Goal: Task Accomplishment & Management: Use online tool/utility

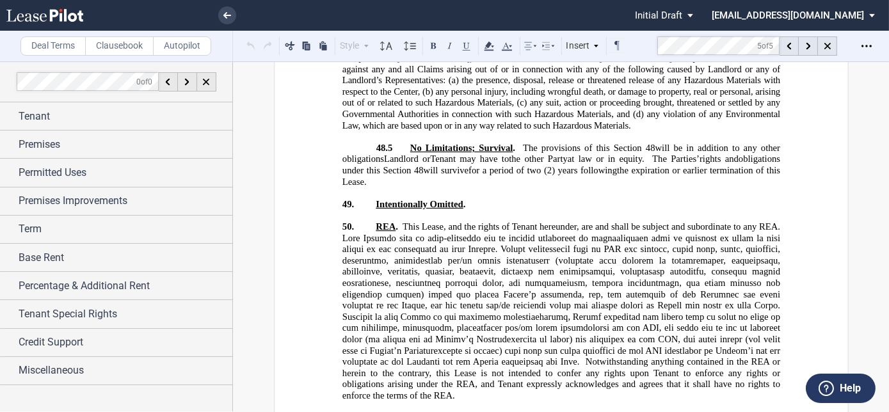
scroll to position [22253, 0]
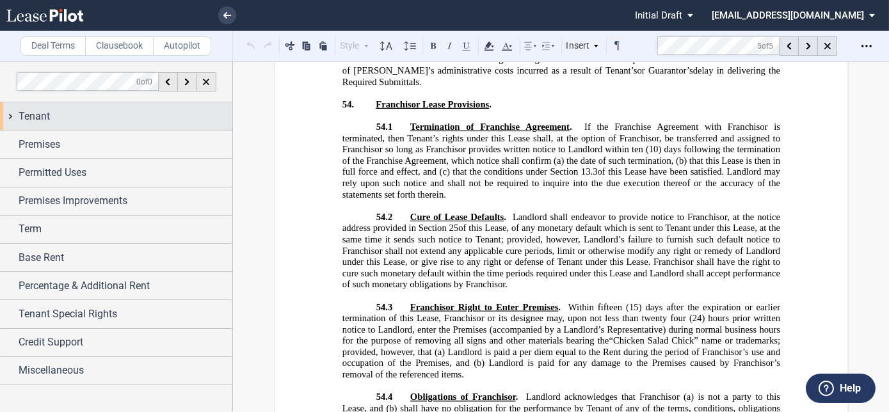
click at [36, 117] on span "Tenant" at bounding box center [34, 116] width 31 height 15
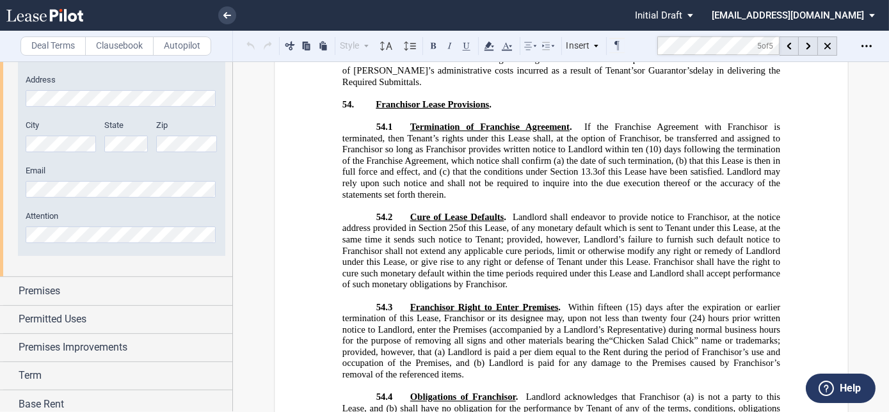
scroll to position [816, 0]
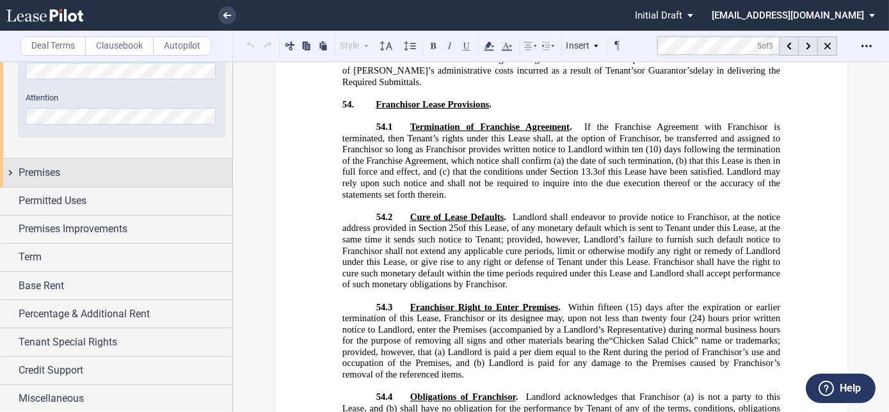
click at [51, 177] on span "Premises" at bounding box center [40, 172] width 42 height 15
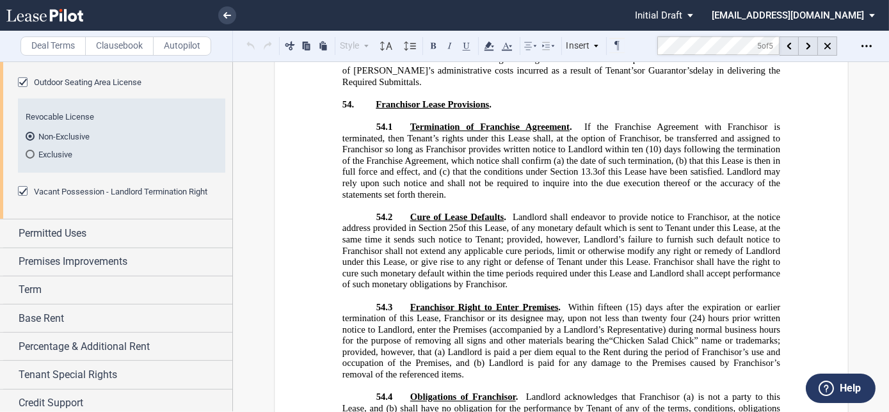
scroll to position [1115, 0]
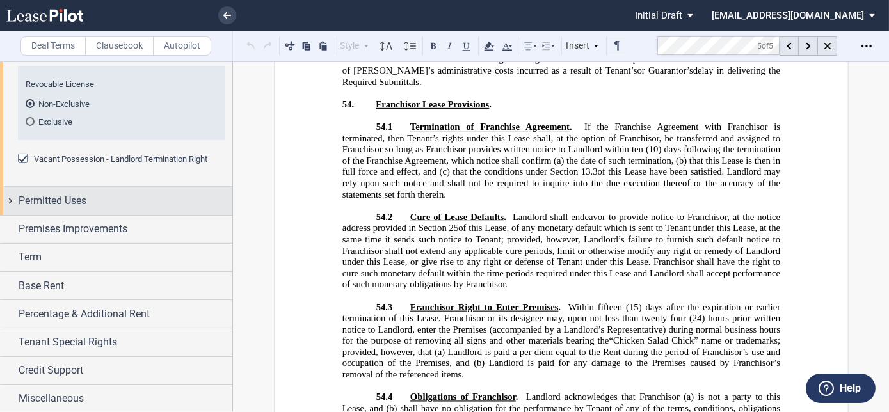
click at [64, 207] on span "Permitted Uses" at bounding box center [53, 200] width 68 height 15
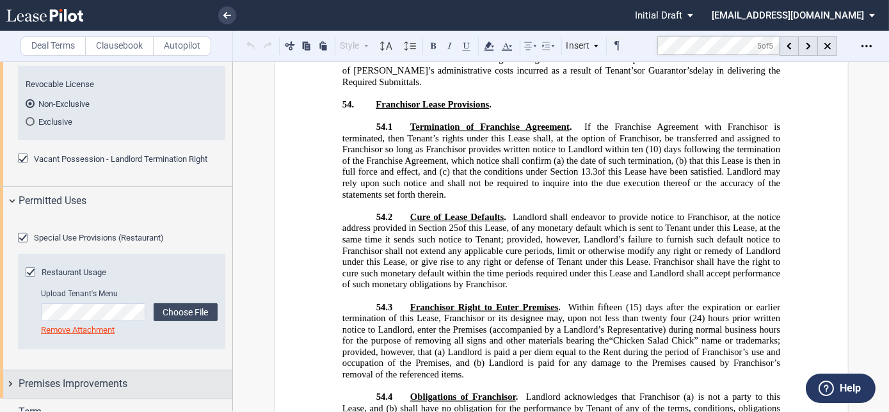
scroll to position [1341, 0]
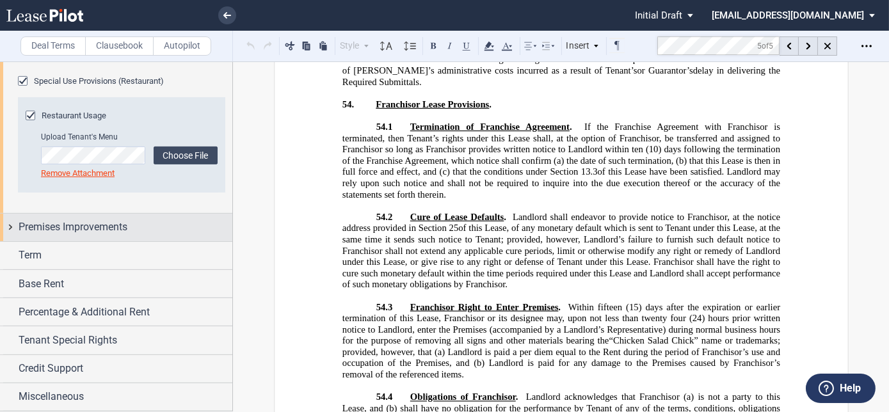
click at [65, 229] on span "Premises Improvements" at bounding box center [73, 227] width 109 height 15
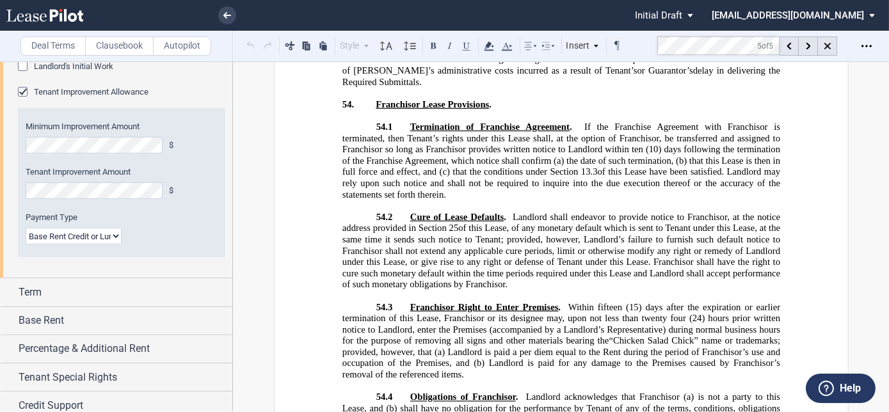
click at [22, 100] on div "Tenant Improvement Allowance" at bounding box center [24, 93] width 13 height 13
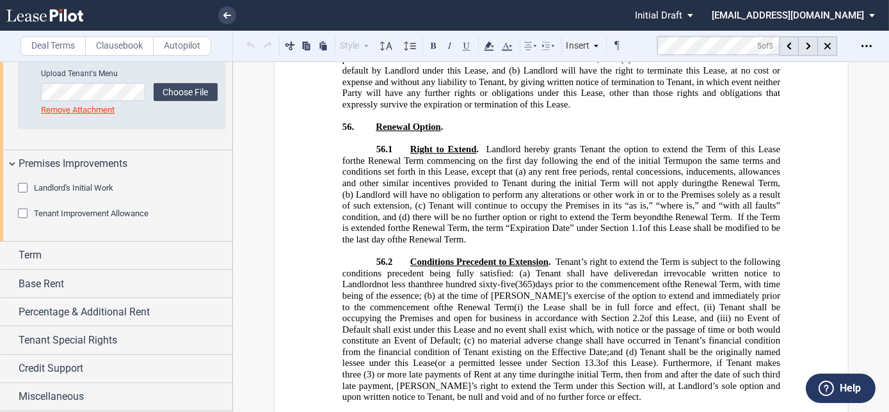
scroll to position [21844, 0]
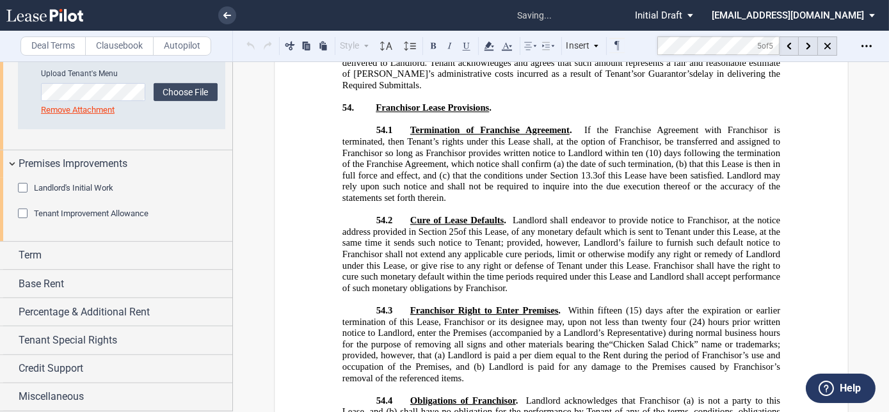
click at [24, 215] on div "Tenant Improvement Allowance" at bounding box center [24, 215] width 13 height 13
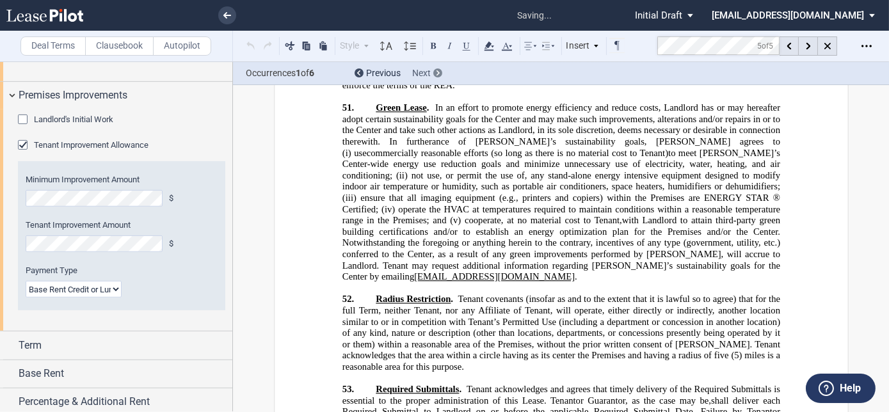
scroll to position [1457, 0]
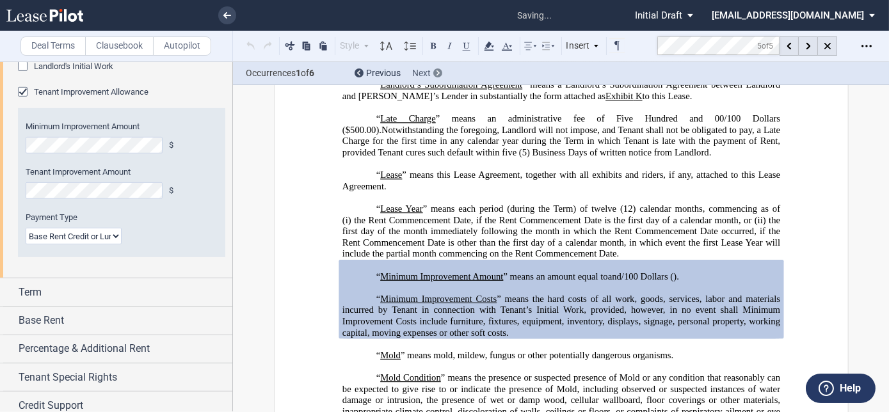
click at [415, 76] on span "Next" at bounding box center [421, 73] width 19 height 10
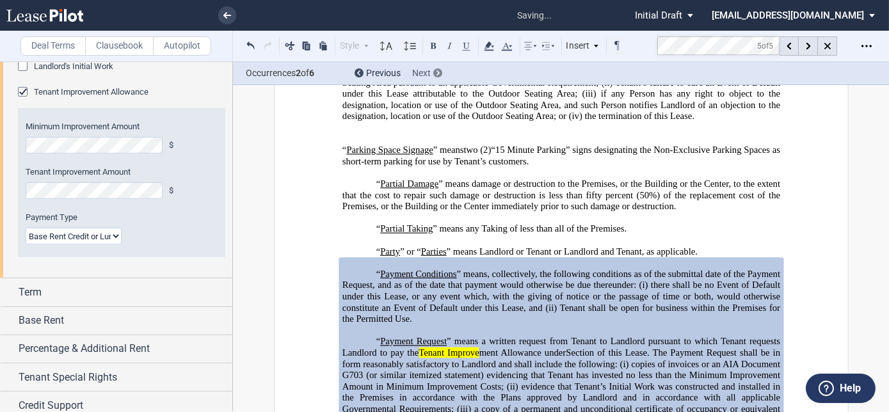
click at [415, 76] on span "Next" at bounding box center [421, 73] width 19 height 10
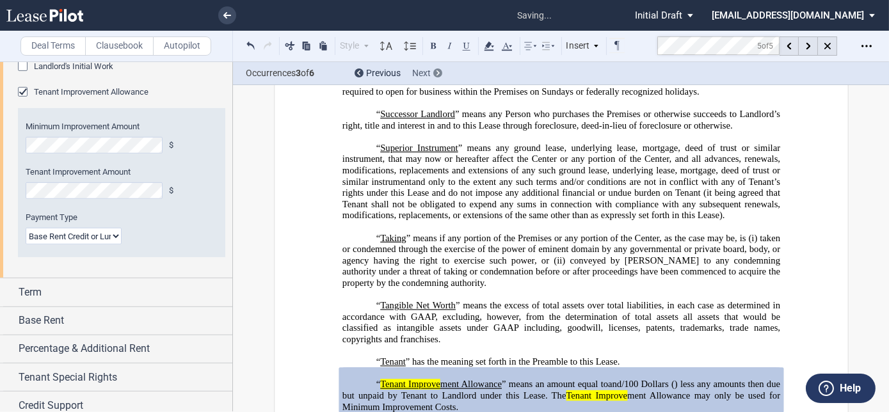
click at [415, 76] on span "Next" at bounding box center [421, 73] width 19 height 10
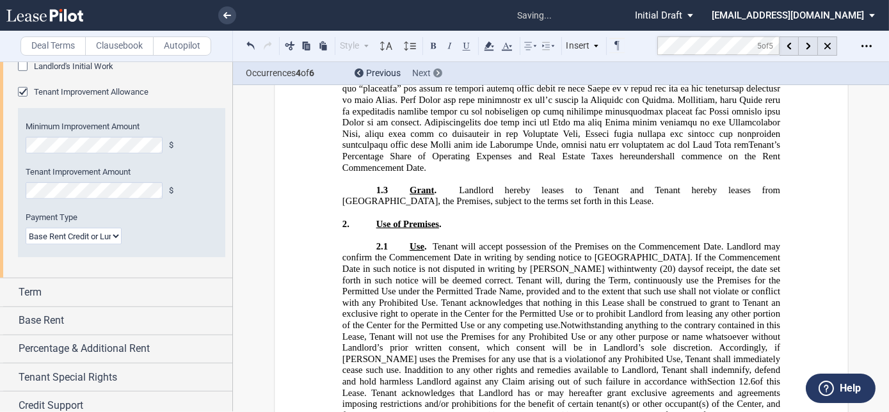
scroll to position [7105, 0]
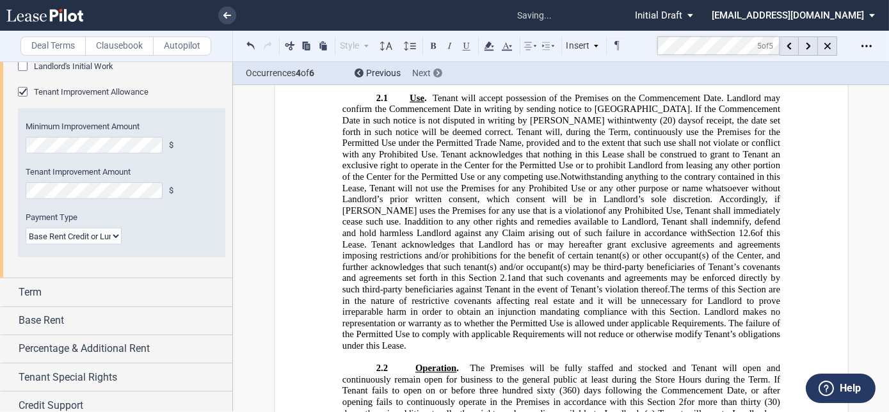
click at [415, 76] on span "Next" at bounding box center [421, 73] width 19 height 10
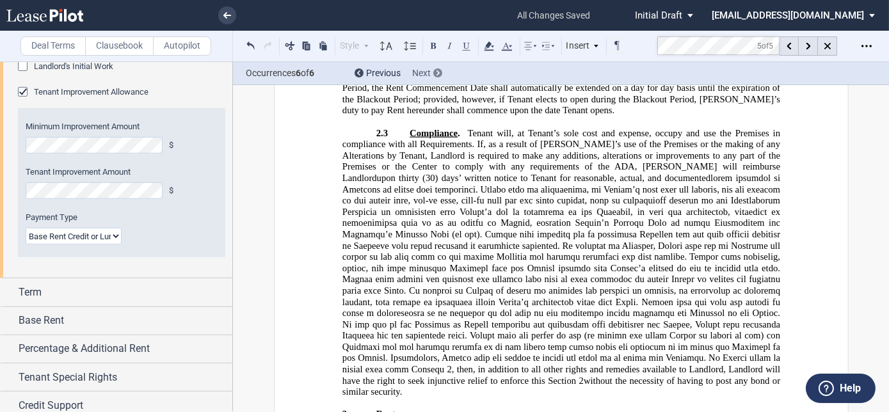
scroll to position [7600, 0]
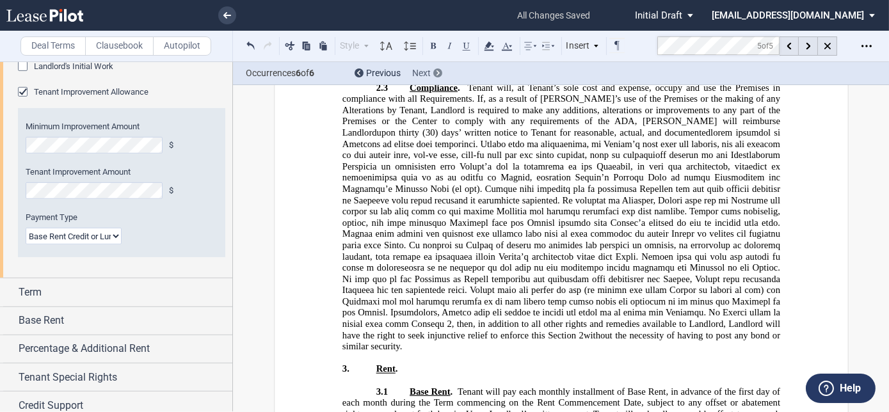
click at [416, 78] on div "Next" at bounding box center [421, 73] width 19 height 13
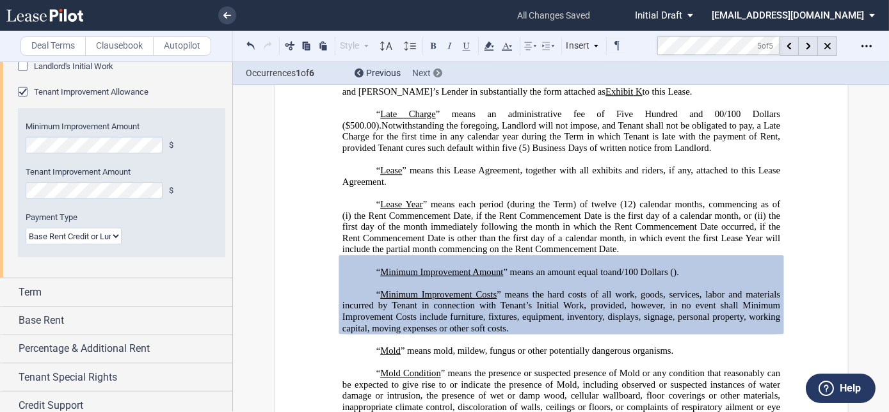
scroll to position [2858, 0]
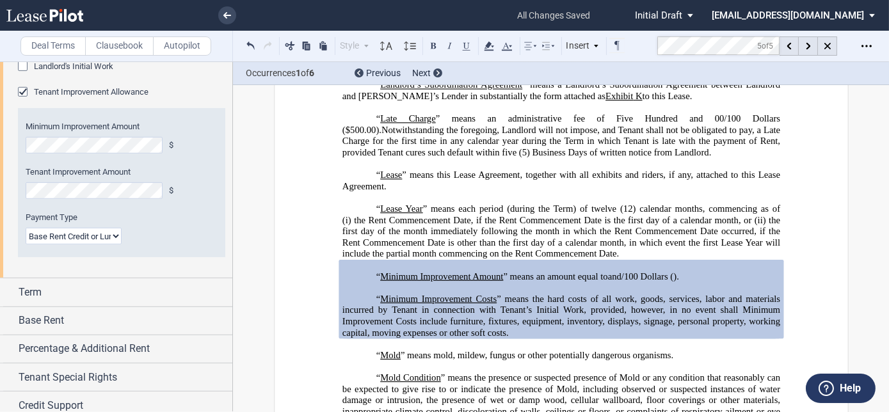
click at [104, 245] on select "Lump Sum Base Rent Credit or Lump Sum Progress Payments" at bounding box center [74, 236] width 96 height 17
click at [227, 15] on use at bounding box center [227, 15] width 8 height 6
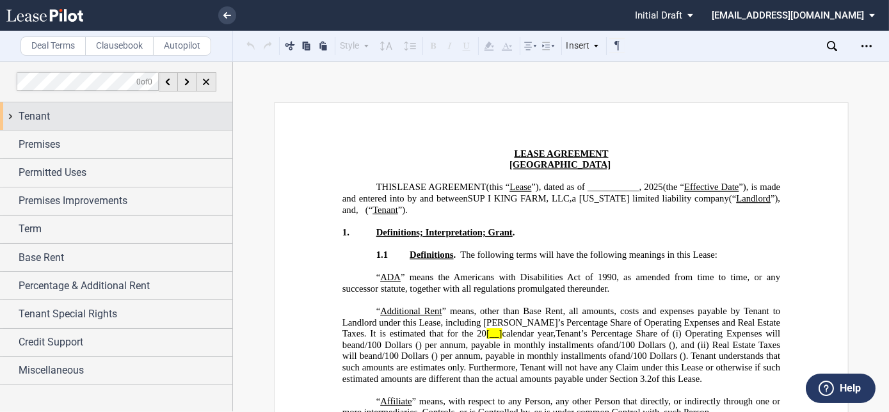
click at [44, 122] on span "Tenant" at bounding box center [34, 116] width 31 height 15
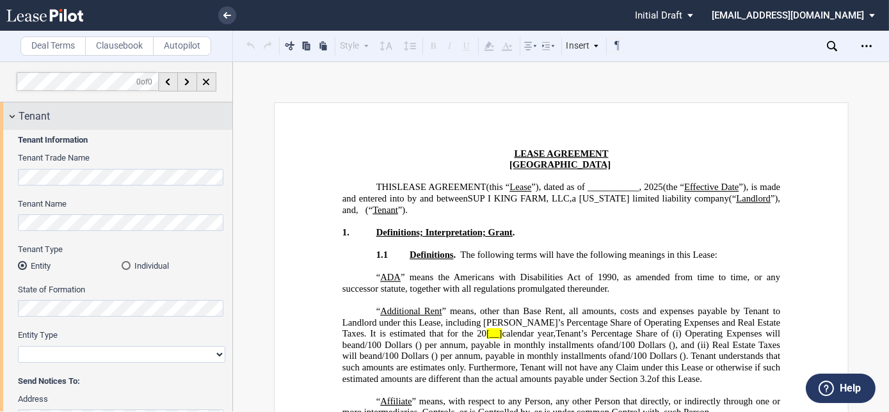
click at [44, 122] on span "Tenant" at bounding box center [34, 116] width 31 height 15
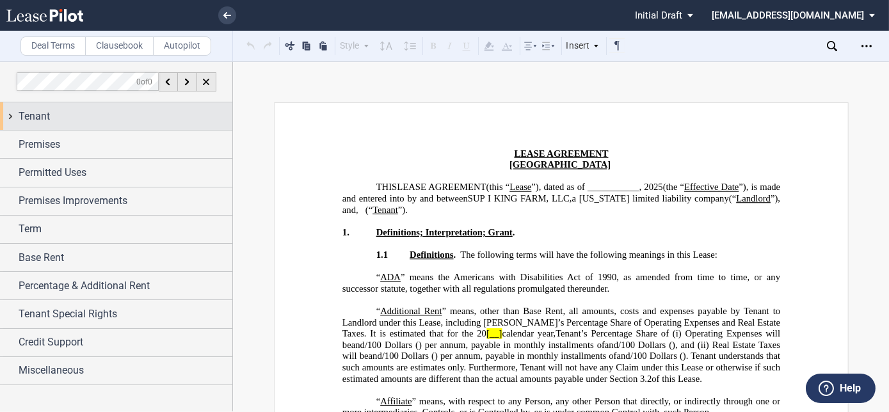
click at [45, 119] on span "Tenant" at bounding box center [34, 116] width 31 height 15
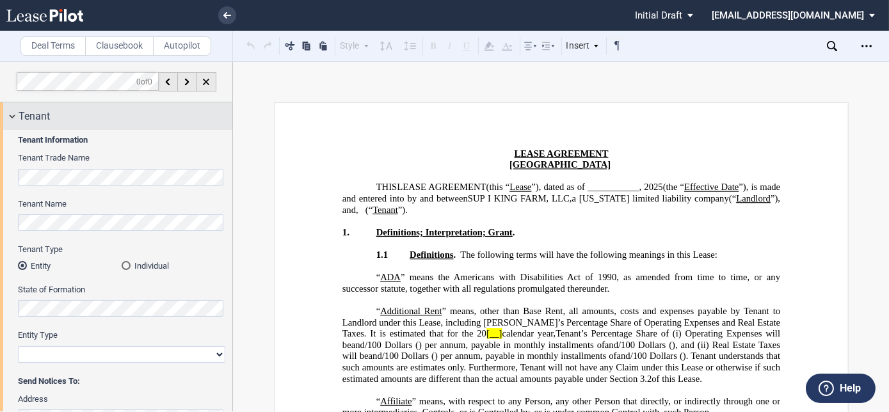
click at [45, 119] on span "Tenant" at bounding box center [34, 116] width 31 height 15
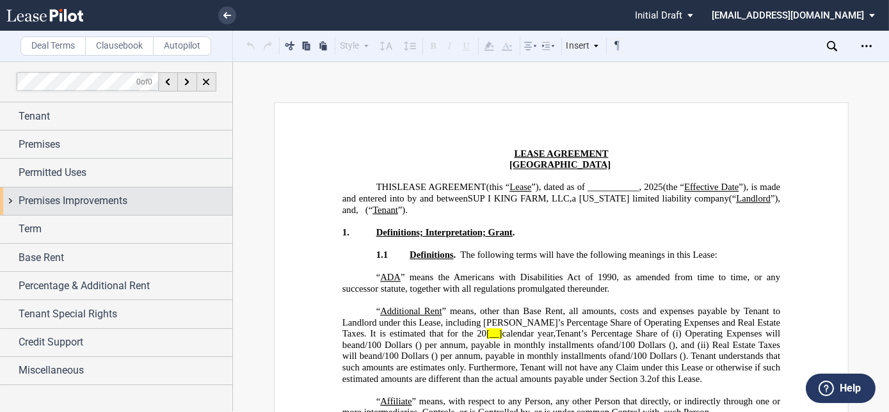
click at [30, 200] on span "Premises Improvements" at bounding box center [73, 200] width 109 height 15
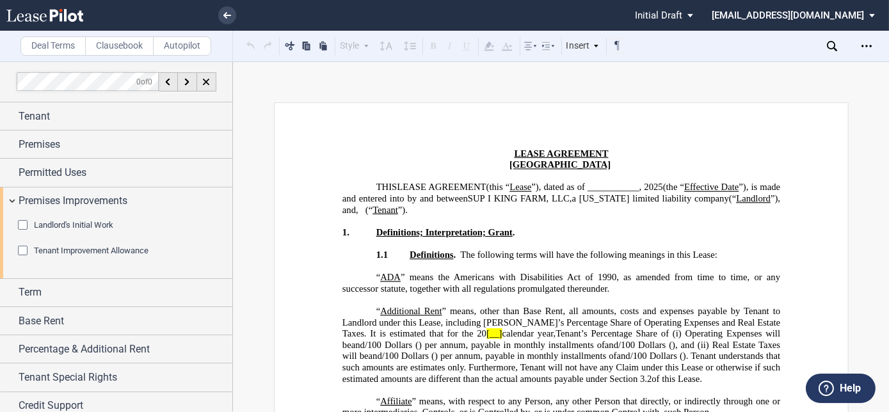
scroll to position [35, 0]
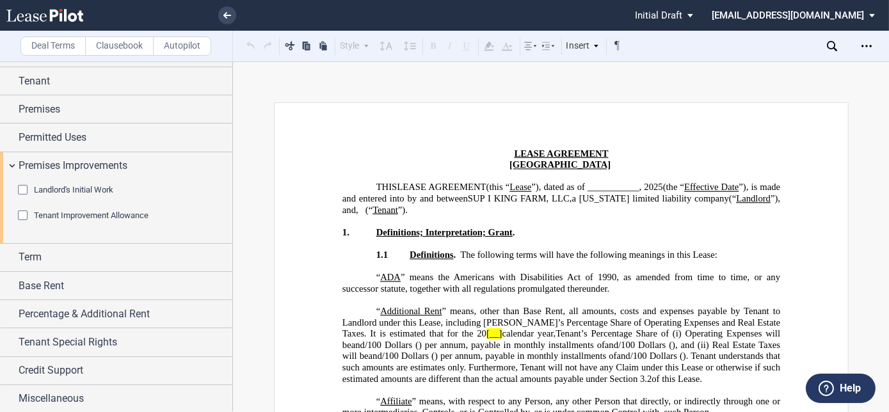
click at [20, 215] on div "Tenant Improvement Allowance" at bounding box center [24, 217] width 13 height 13
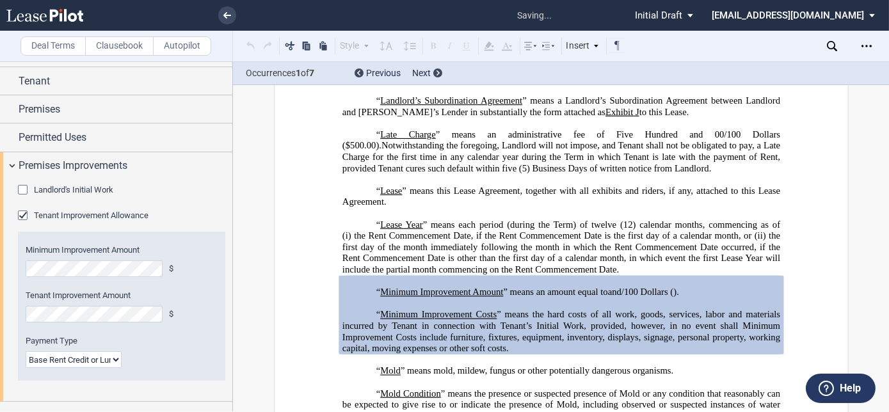
scroll to position [2580, 0]
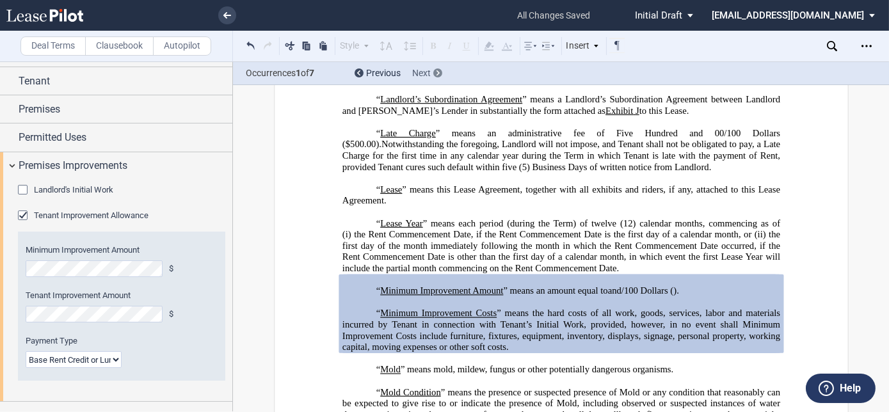
click at [432, 68] on div "Next" at bounding box center [427, 73] width 30 height 13
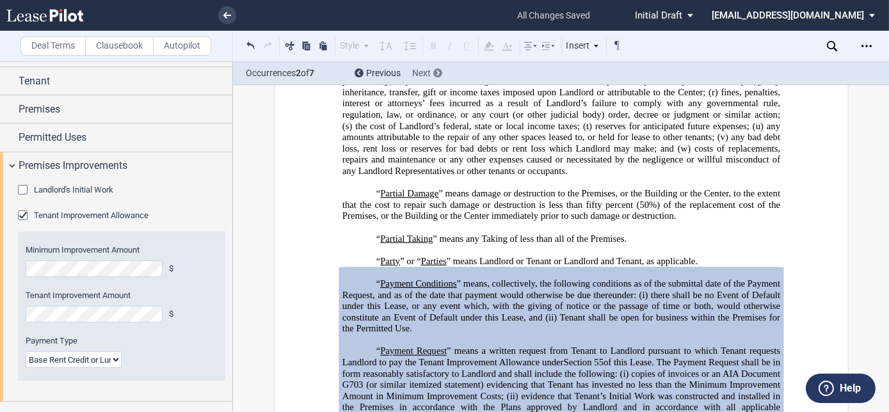
scroll to position [3643, 0]
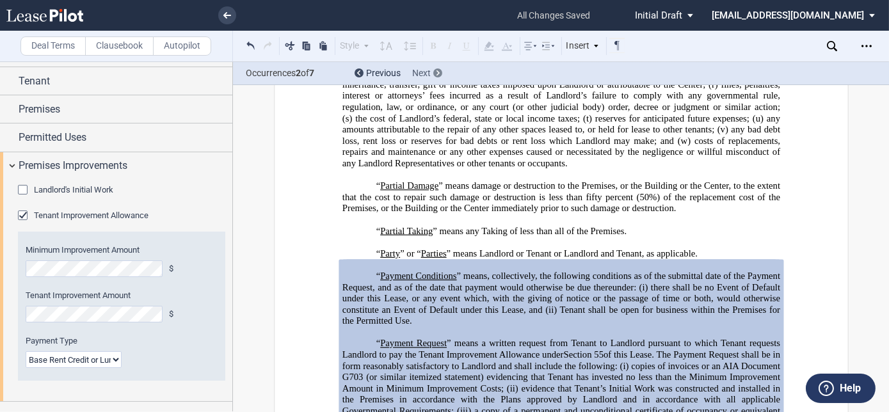
click at [430, 71] on span "Next" at bounding box center [421, 73] width 19 height 10
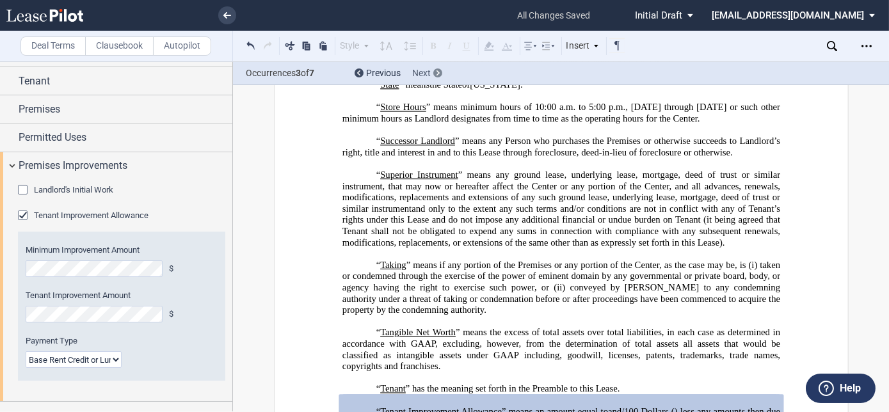
click at [430, 72] on span "Next" at bounding box center [421, 73] width 19 height 10
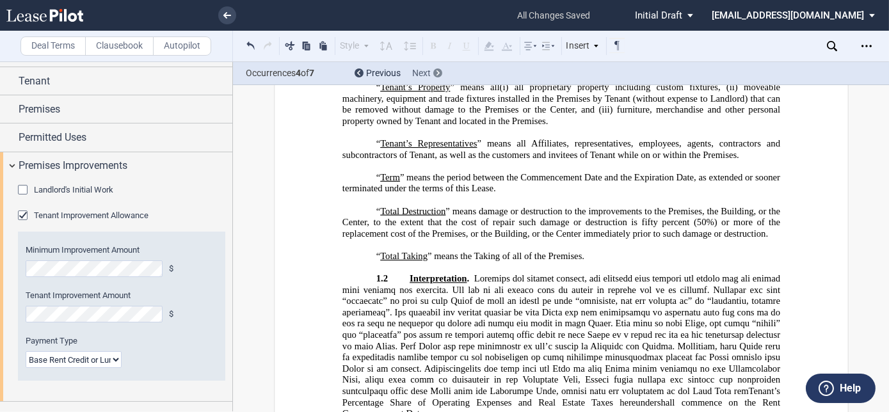
scroll to position [6025, 0]
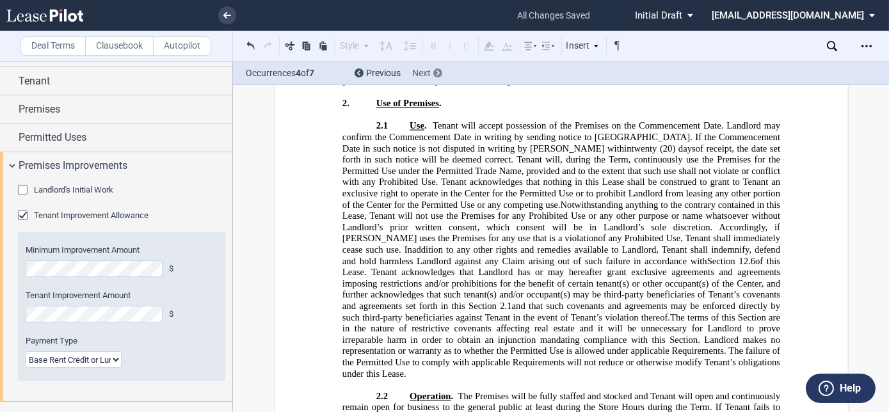
click at [430, 72] on span "Next" at bounding box center [421, 73] width 19 height 10
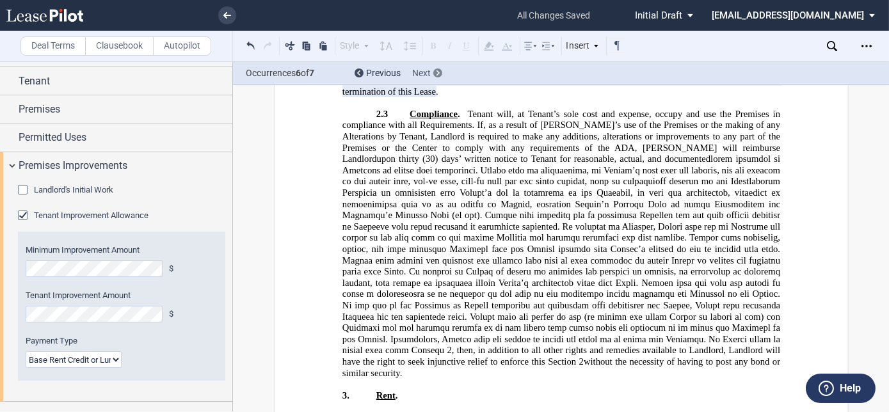
click at [430, 72] on span "Next" at bounding box center [421, 73] width 19 height 10
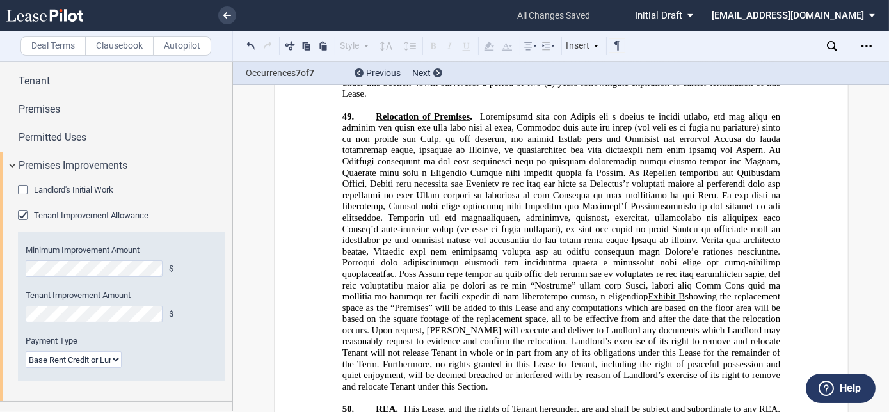
scroll to position [20218, 0]
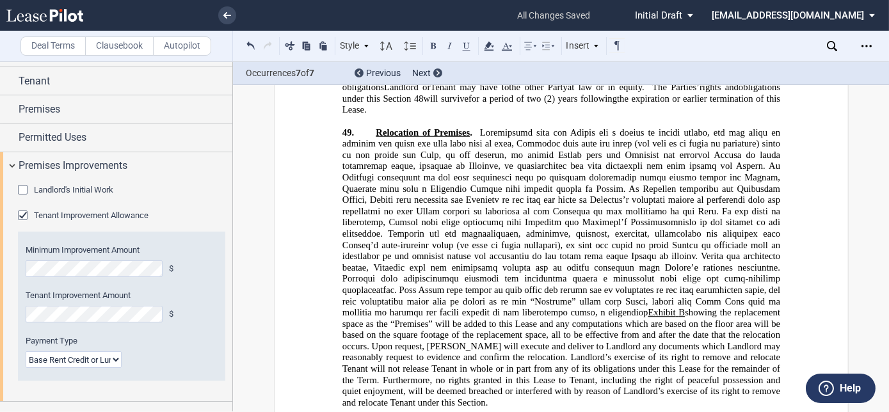
scroll to position [20513, 0]
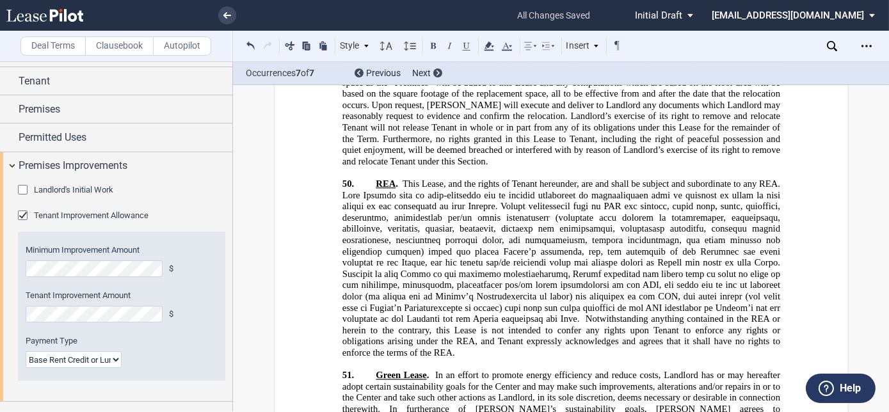
drag, startPoint x: 373, startPoint y: 251, endPoint x: 548, endPoint y: 222, distance: 177.8
copy span "Tenant Improvement Allowance . Notwithstanding anything set forth in Section ﻿ …"
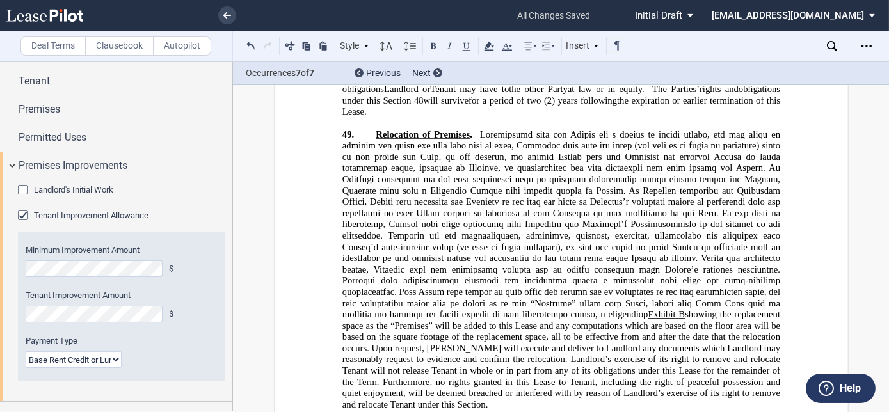
scroll to position [20268, 0]
